Goal: Task Accomplishment & Management: Complete application form

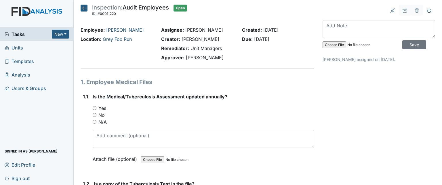
click at [94, 108] on input "Yes" at bounding box center [95, 108] width 4 height 4
radio input "true"
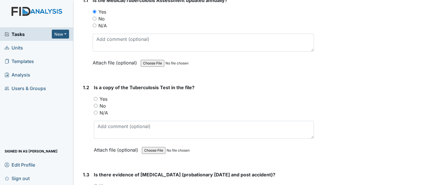
scroll to position [115, 0]
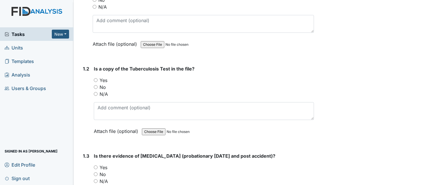
click at [102, 87] on label "No" at bounding box center [103, 87] width 6 height 7
click at [97, 87] on input "No" at bounding box center [96, 87] width 4 height 4
radio input "true"
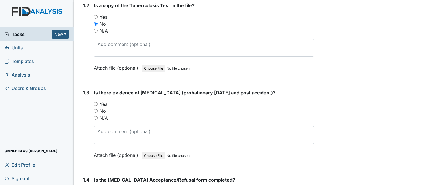
scroll to position [201, 0]
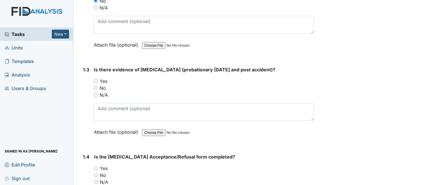
click at [103, 81] on label "Yes" at bounding box center [104, 81] width 8 height 7
click at [97, 81] on input "Yes" at bounding box center [96, 81] width 4 height 4
radio input "true"
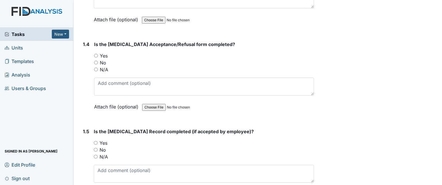
scroll to position [316, 0]
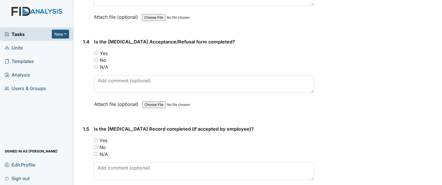
click at [105, 51] on label "Yes" at bounding box center [104, 53] width 8 height 7
click at [98, 51] on input "Yes" at bounding box center [96, 53] width 4 height 4
radio input "true"
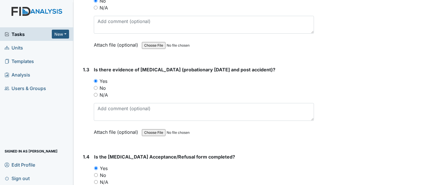
scroll to position [144, 0]
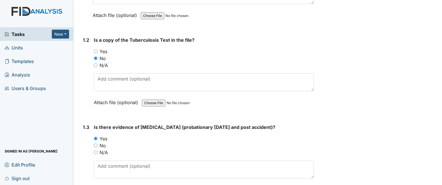
click at [101, 50] on label "Yes" at bounding box center [104, 51] width 8 height 7
click at [97, 50] on input "Yes" at bounding box center [96, 51] width 4 height 4
radio input "true"
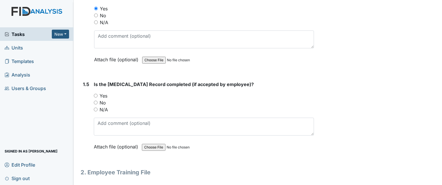
scroll to position [374, 0]
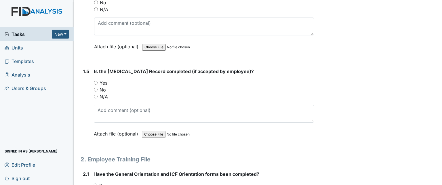
click at [105, 88] on label "No" at bounding box center [103, 89] width 6 height 7
click at [97, 88] on input "No" at bounding box center [96, 90] width 4 height 4
radio input "true"
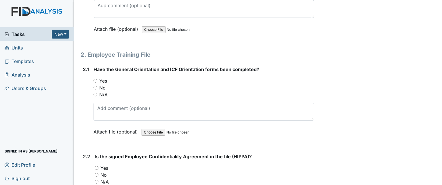
scroll to position [489, 0]
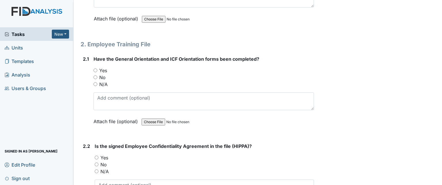
click at [106, 69] on label "Yes" at bounding box center [103, 70] width 8 height 7
click at [97, 69] on input "Yes" at bounding box center [95, 70] width 4 height 4
radio input "true"
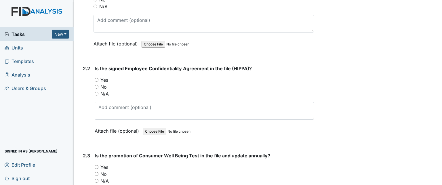
scroll to position [575, 0]
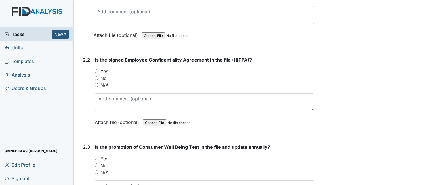
click at [107, 70] on label "Yes" at bounding box center [104, 71] width 8 height 7
click at [98, 70] on input "Yes" at bounding box center [97, 71] width 4 height 4
radio input "true"
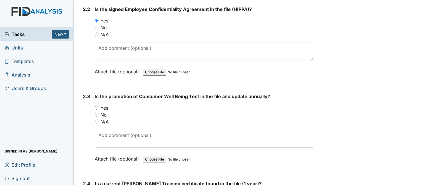
scroll to position [633, 0]
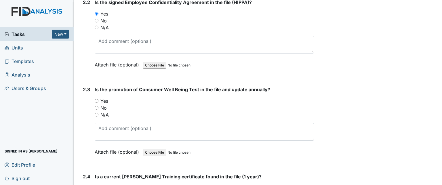
click at [104, 99] on label "Yes" at bounding box center [104, 100] width 8 height 7
click at [98, 99] on input "Yes" at bounding box center [97, 101] width 4 height 4
radio input "true"
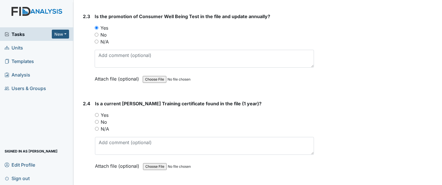
scroll to position [719, 0]
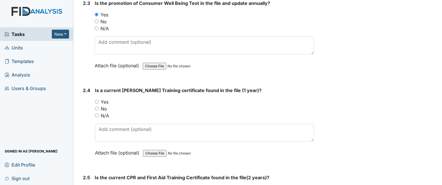
click at [103, 98] on label "Yes" at bounding box center [105, 101] width 8 height 7
click at [99, 100] on input "Yes" at bounding box center [97, 102] width 4 height 4
radio input "true"
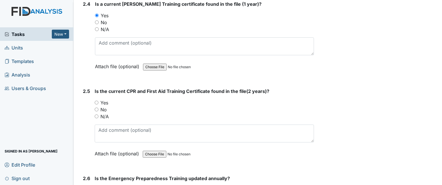
click at [105, 101] on label "Yes" at bounding box center [104, 102] width 8 height 7
click at [98, 101] on input "Yes" at bounding box center [97, 103] width 4 height 4
radio input "true"
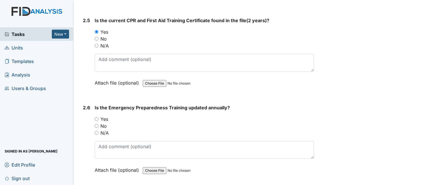
scroll to position [892, 0]
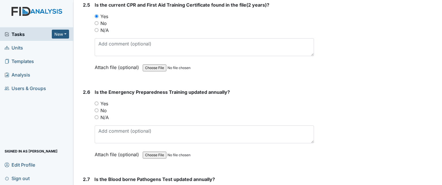
click at [107, 100] on label "Yes" at bounding box center [104, 103] width 8 height 7
click at [98, 102] on input "Yes" at bounding box center [97, 104] width 4 height 4
radio input "true"
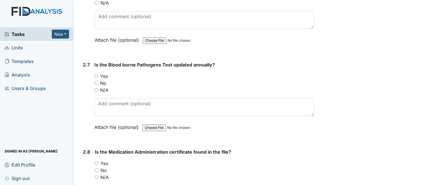
scroll to position [1007, 0]
click at [103, 73] on label "Yes" at bounding box center [104, 75] width 8 height 7
click at [98, 74] on input "Yes" at bounding box center [96, 76] width 4 height 4
radio input "true"
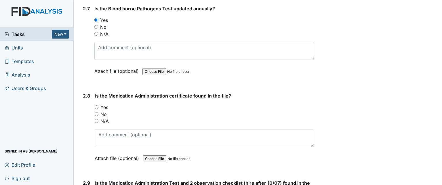
scroll to position [1064, 0]
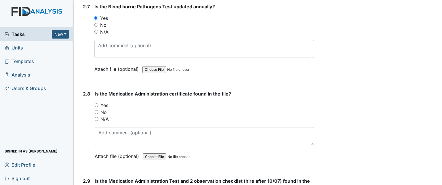
click at [106, 102] on label "Yes" at bounding box center [104, 105] width 8 height 7
click at [98, 103] on input "Yes" at bounding box center [97, 105] width 4 height 4
radio input "true"
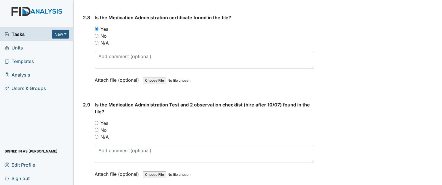
scroll to position [1150, 0]
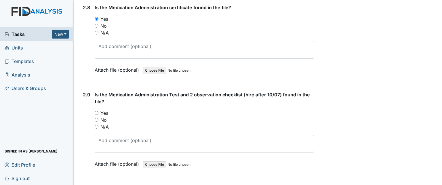
click at [105, 110] on label "Yes" at bounding box center [104, 113] width 8 height 7
click at [98, 111] on input "Yes" at bounding box center [97, 113] width 4 height 4
radio input "true"
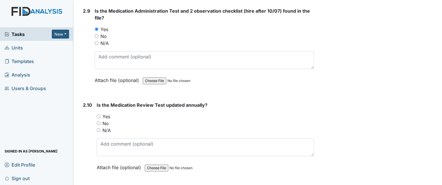
scroll to position [1237, 0]
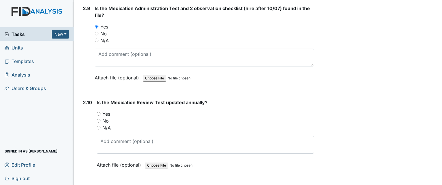
click at [109, 124] on label "N/A" at bounding box center [106, 127] width 8 height 7
click at [100, 126] on input "N/A" at bounding box center [99, 128] width 4 height 4
radio input "true"
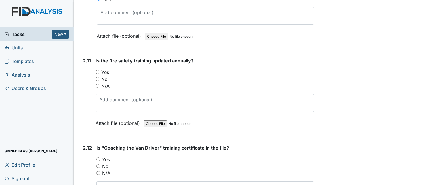
scroll to position [1380, 0]
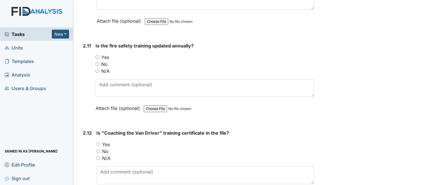
drag, startPoint x: 106, startPoint y: 52, endPoint x: 106, endPoint y: 56, distance: 3.5
click at [106, 54] on label "Yes" at bounding box center [105, 57] width 8 height 7
click at [99, 55] on input "Yes" at bounding box center [97, 57] width 4 height 4
radio input "true"
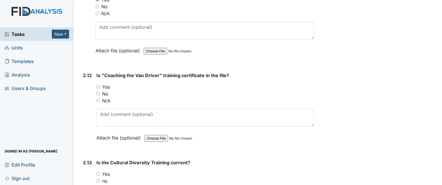
click at [108, 83] on label "Yes" at bounding box center [106, 86] width 8 height 7
click at [100, 85] on input "Yes" at bounding box center [98, 87] width 4 height 4
radio input "true"
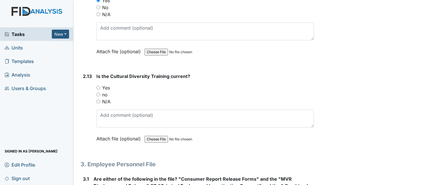
click at [107, 84] on label "Yes" at bounding box center [106, 87] width 8 height 7
click at [100, 86] on input "Yes" at bounding box center [98, 88] width 4 height 4
radio input "true"
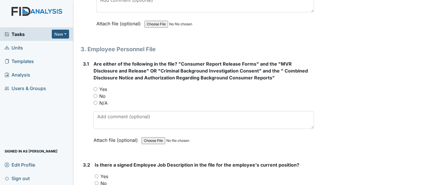
scroll to position [1668, 0]
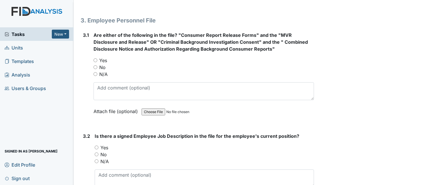
click at [107, 57] on label "Yes" at bounding box center [103, 60] width 8 height 7
click at [97, 58] on input "Yes" at bounding box center [95, 60] width 4 height 4
radio input "true"
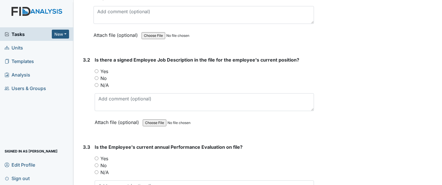
scroll to position [1754, 0]
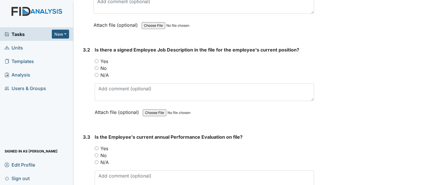
click at [106, 58] on label "Yes" at bounding box center [104, 61] width 8 height 7
click at [98, 59] on input "Yes" at bounding box center [97, 61] width 4 height 4
radio input "true"
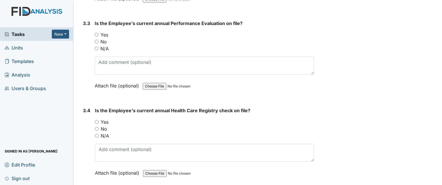
scroll to position [1869, 0]
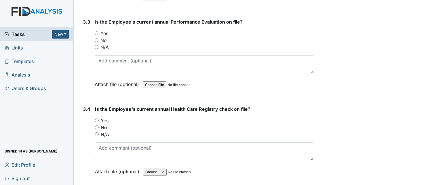
click at [104, 44] on label "N/A" at bounding box center [104, 47] width 8 height 7
click at [98, 45] on input "N/A" at bounding box center [97, 47] width 4 height 4
radio input "true"
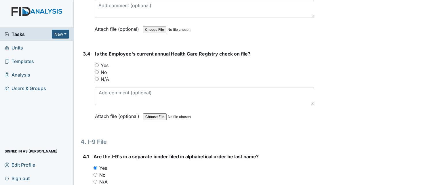
scroll to position [1927, 0]
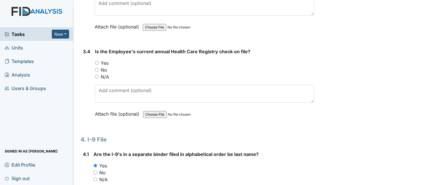
click at [106, 60] on label "Yes" at bounding box center [105, 63] width 8 height 7
click at [99, 61] on input "Yes" at bounding box center [97, 63] width 4 height 4
radio input "true"
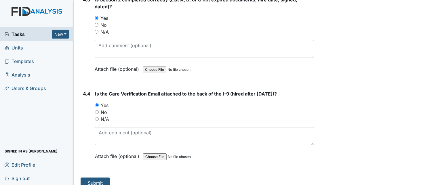
scroll to position [2256, 0]
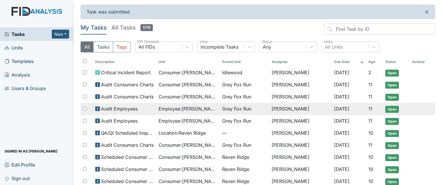
click at [167, 108] on span "Employee : Green, Jeremy" at bounding box center [187, 108] width 59 height 7
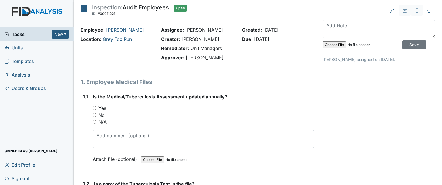
scroll to position [29, 0]
